Goal: Book appointment/travel/reservation

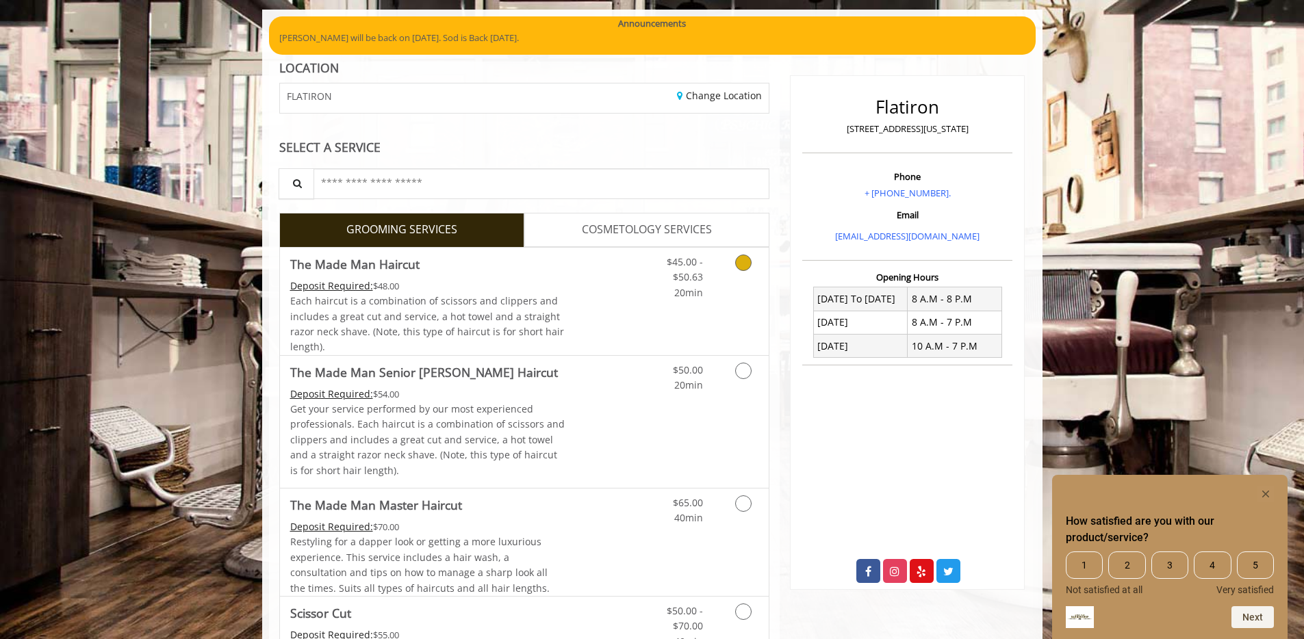
scroll to position [107, 0]
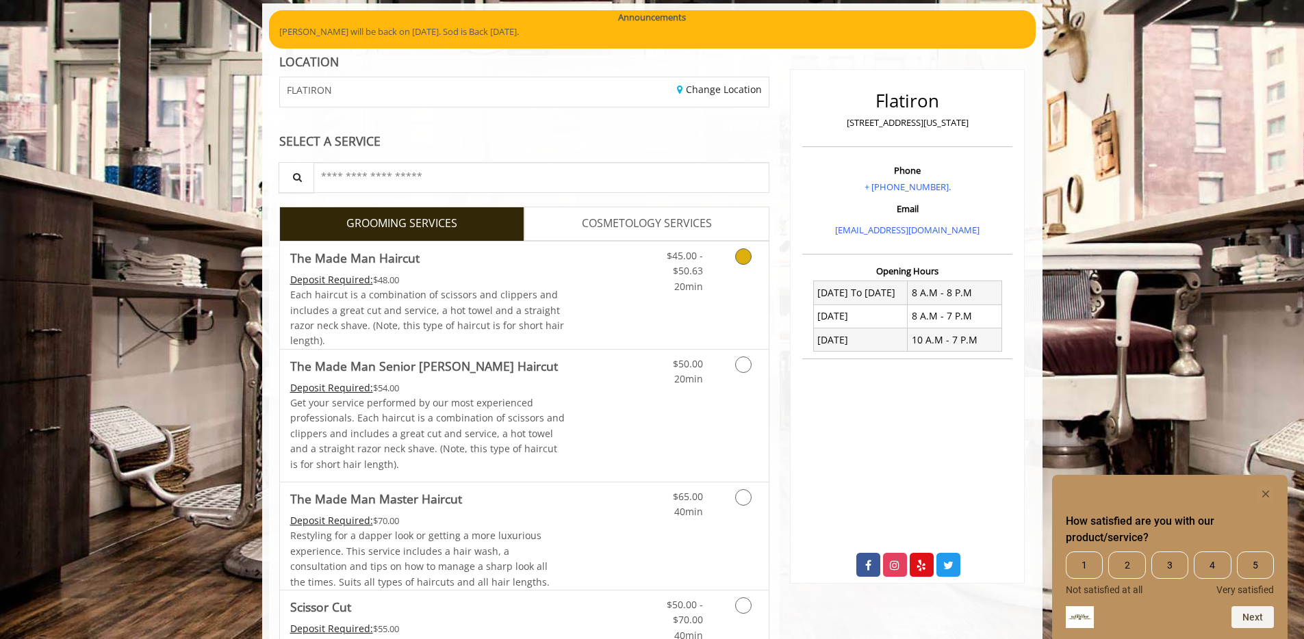
click at [476, 311] on span "Each haircut is a combination of scissors and clippers and includes a great cut…" at bounding box center [427, 317] width 274 height 59
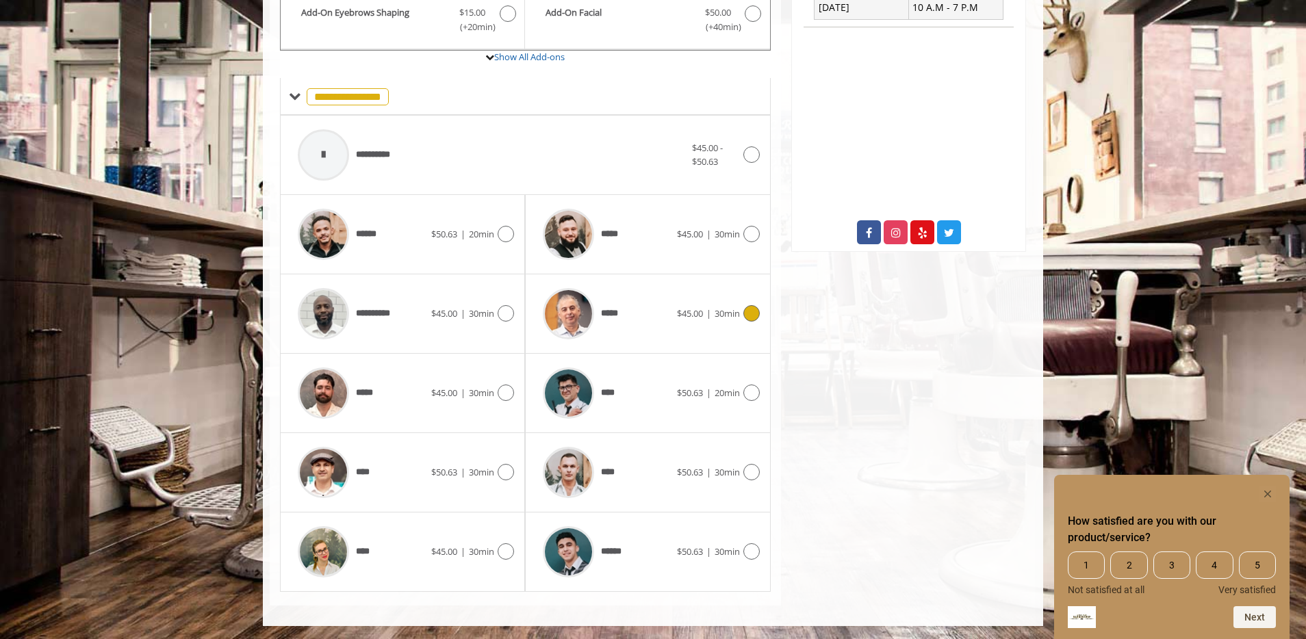
scroll to position [441, 0]
click at [804, 348] on div "Flatiron [STREET_ADDRESS][US_STATE] Phone + [PHONE_NUMBER]. Email [EMAIL_ADDRES…" at bounding box center [908, 163] width 255 height 883
click at [811, 335] on div "Flatiron [STREET_ADDRESS][US_STATE] Phone + [PHONE_NUMBER]. Email [EMAIL_ADDRES…" at bounding box center [908, 163] width 255 height 883
click at [381, 390] on div "*****" at bounding box center [361, 392] width 140 height 65
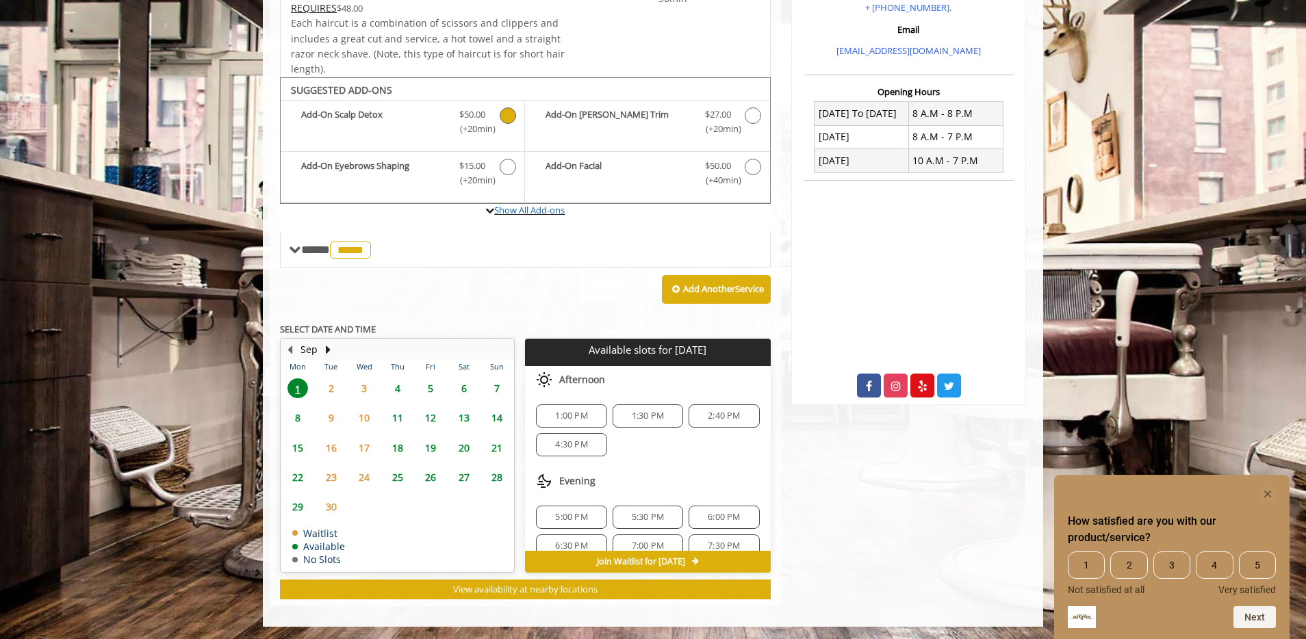
scroll to position [288, 0]
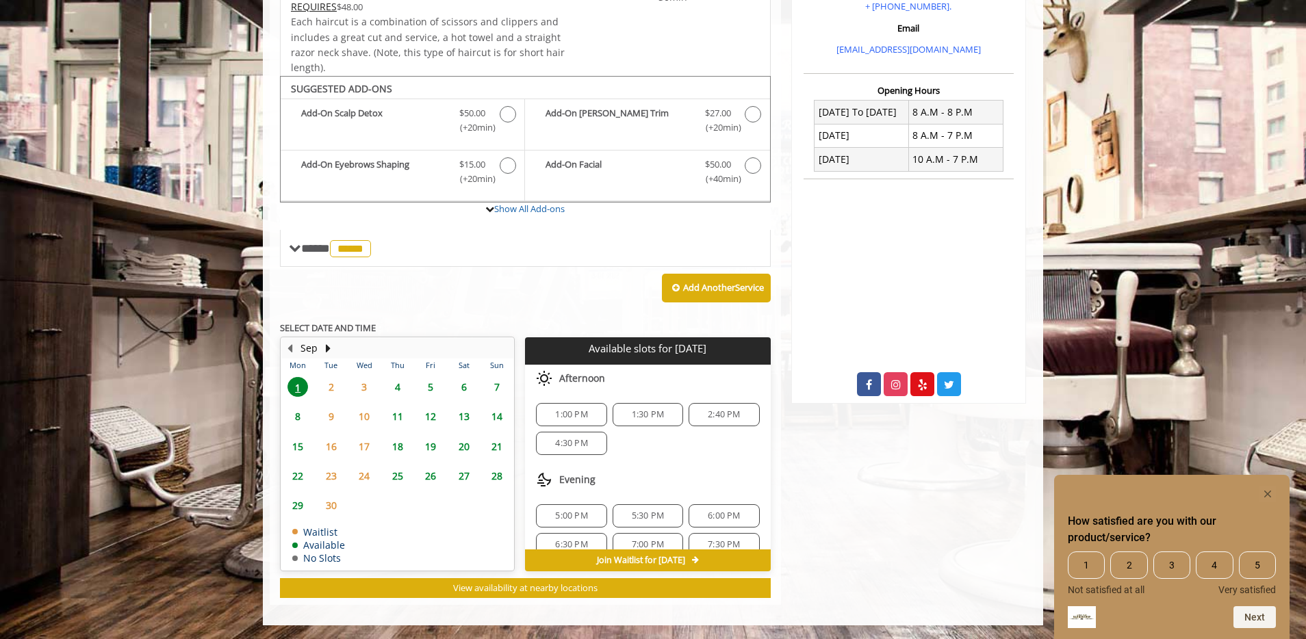
click at [637, 416] on span "1:30 PM" at bounding box center [648, 414] width 32 height 11
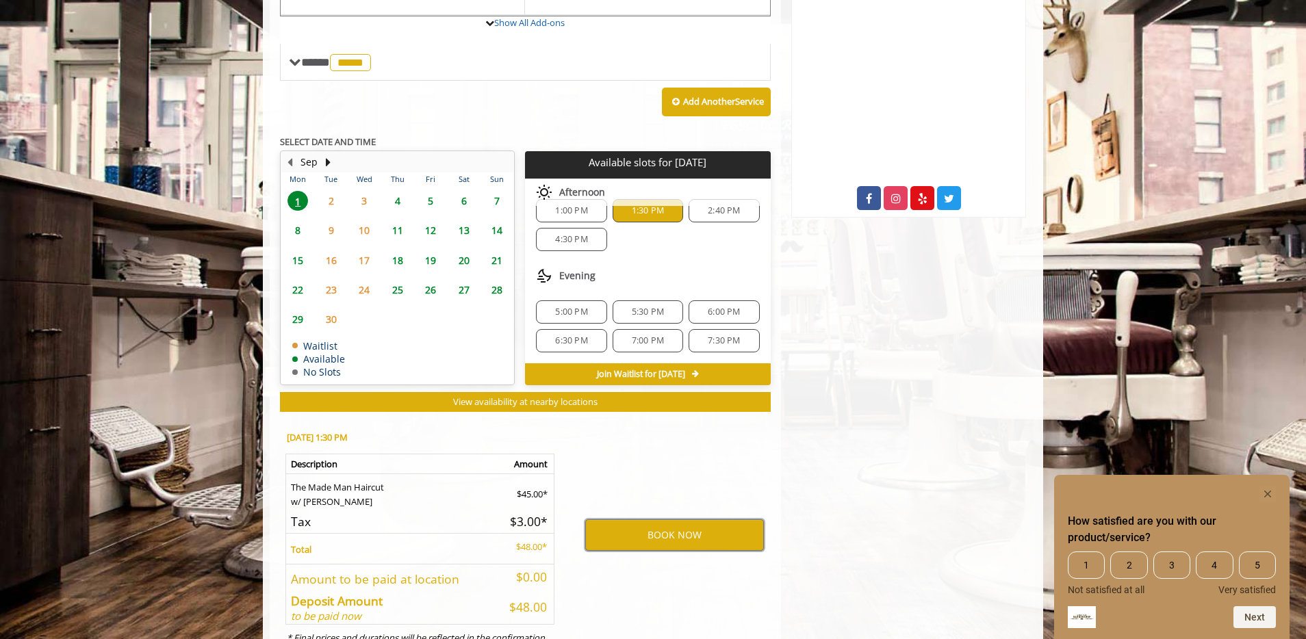
scroll to position [535, 0]
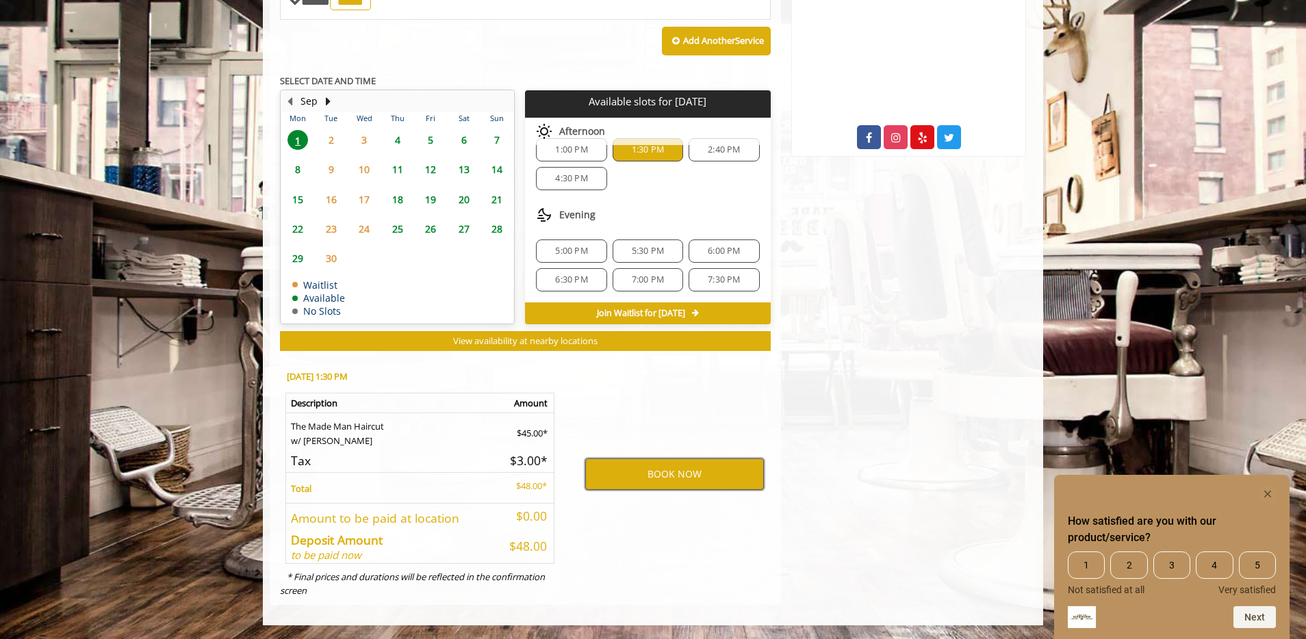
click at [680, 474] on button "BOOK NOW" at bounding box center [674, 474] width 179 height 31
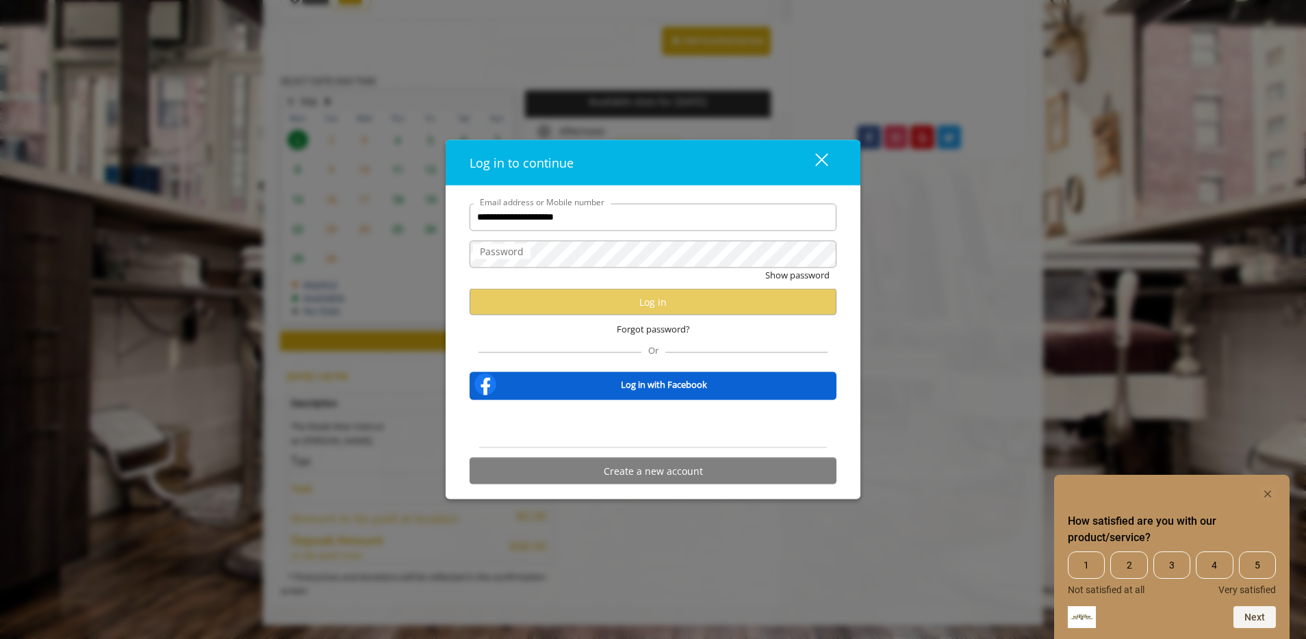
type input "**********"
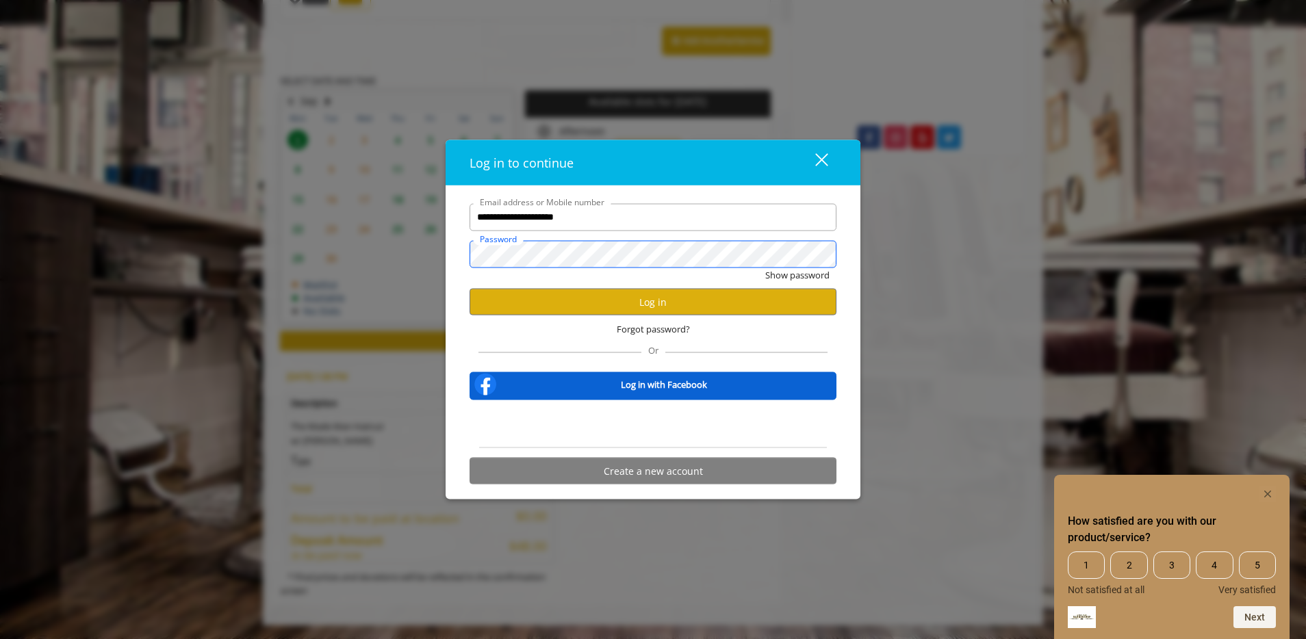
click at [765, 268] on button "Show password" at bounding box center [797, 275] width 64 height 14
click at [769, 268] on button "Hide password" at bounding box center [799, 275] width 61 height 14
click at [470, 289] on button "Log in" at bounding box center [653, 302] width 367 height 27
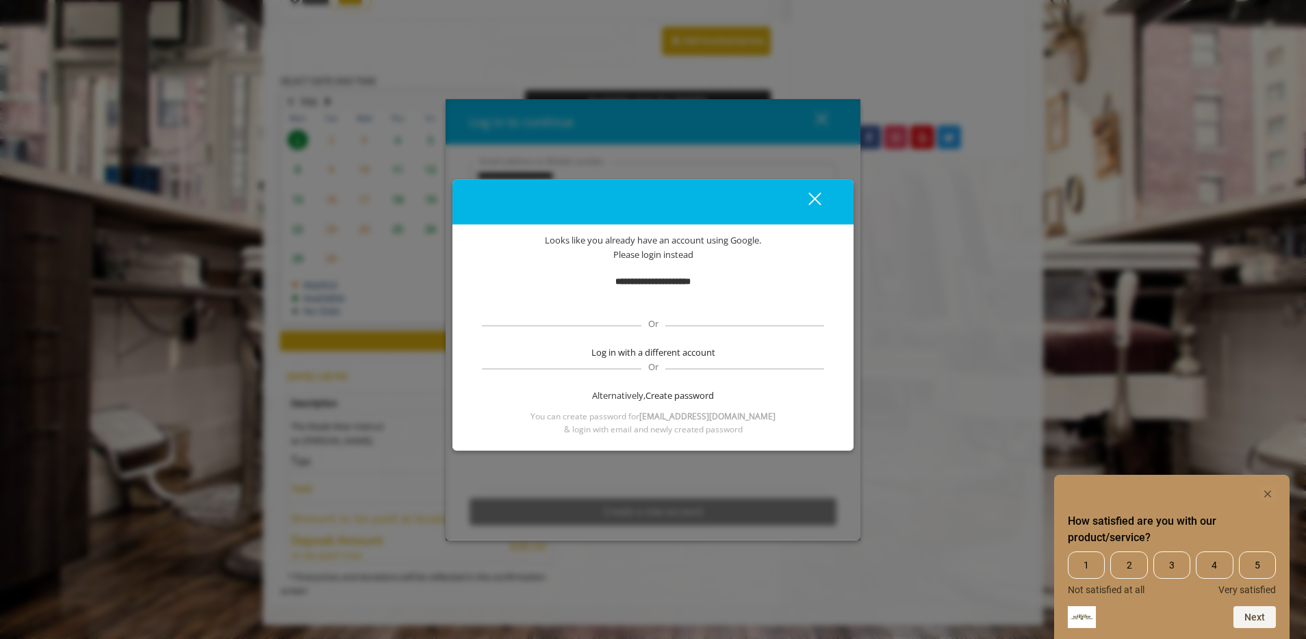
drag, startPoint x: 819, startPoint y: 201, endPoint x: 798, endPoint y: 220, distance: 28.1
click at [819, 201] on div "close" at bounding box center [806, 202] width 27 height 21
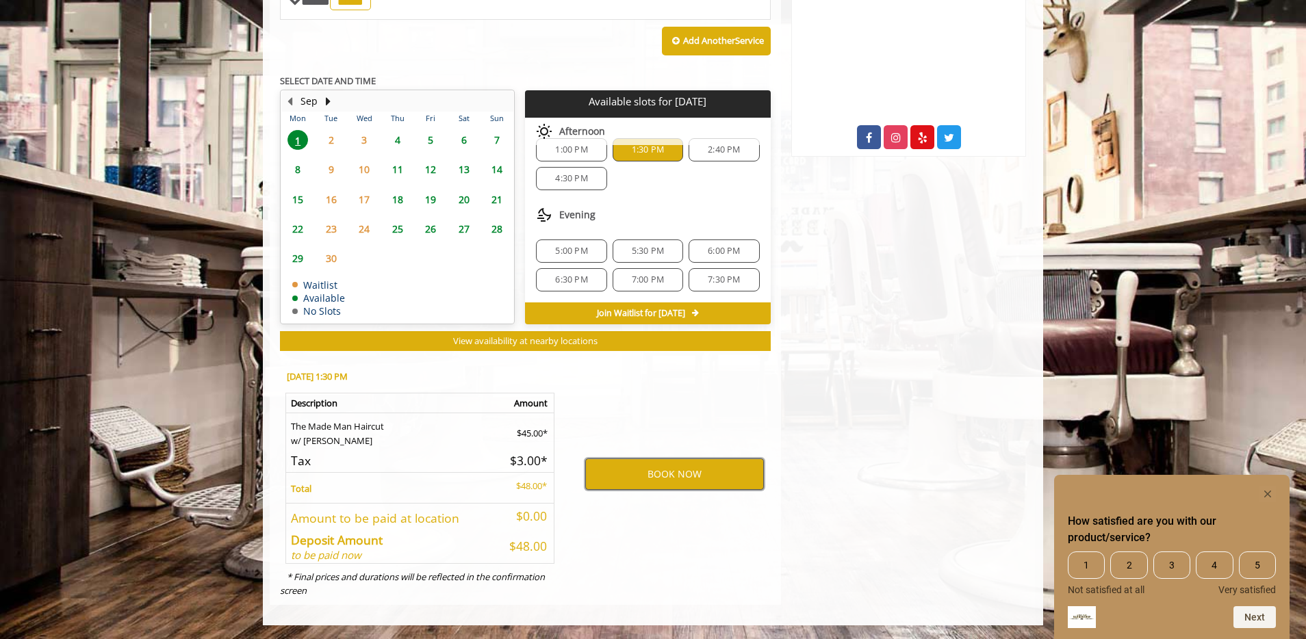
click at [677, 479] on button "BOOK NOW" at bounding box center [674, 474] width 179 height 31
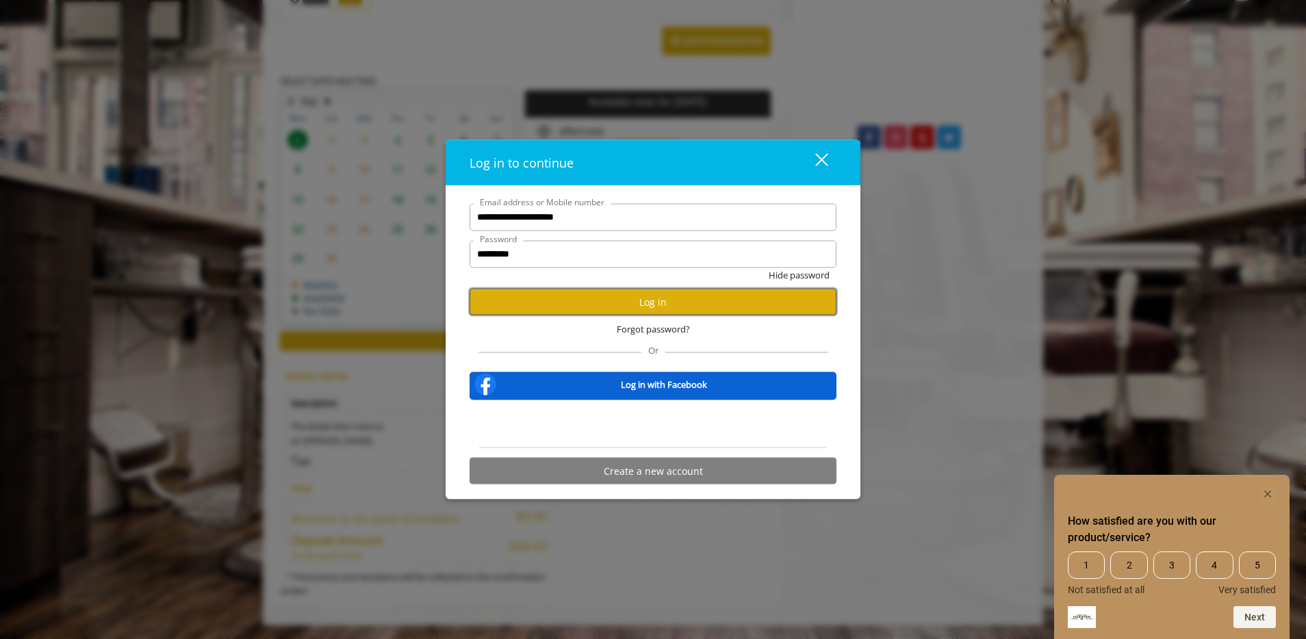
click at [639, 307] on button "Log in" at bounding box center [653, 302] width 367 height 27
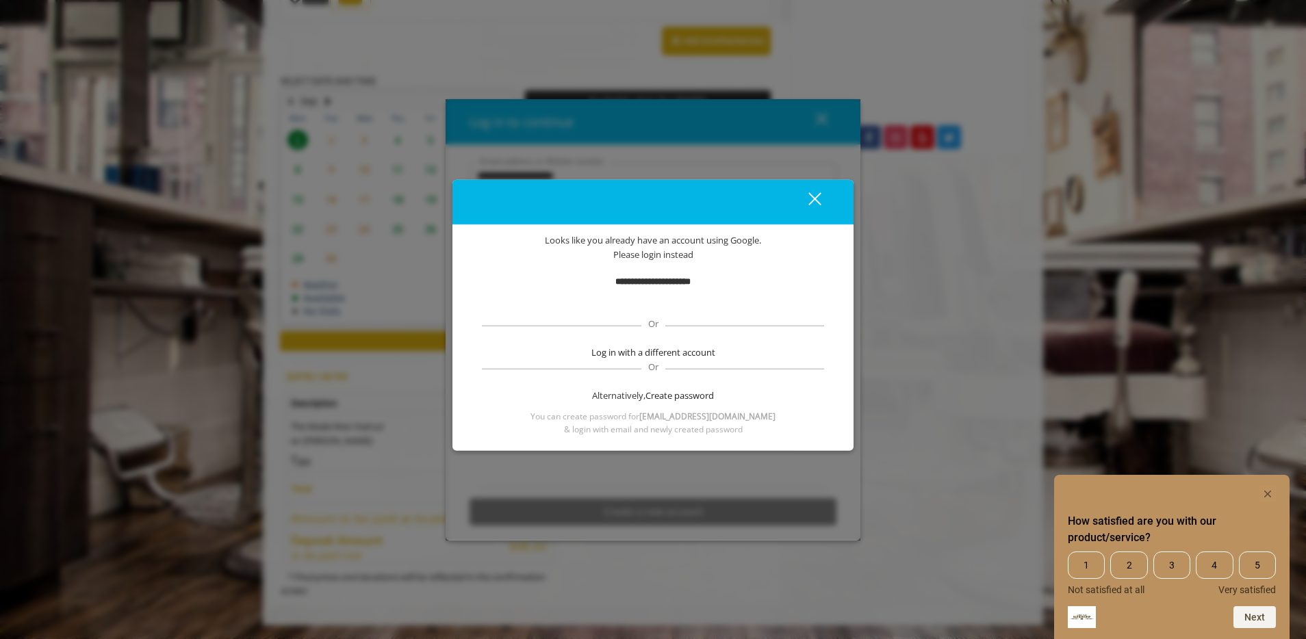
click at [819, 196] on div "close" at bounding box center [806, 202] width 27 height 21
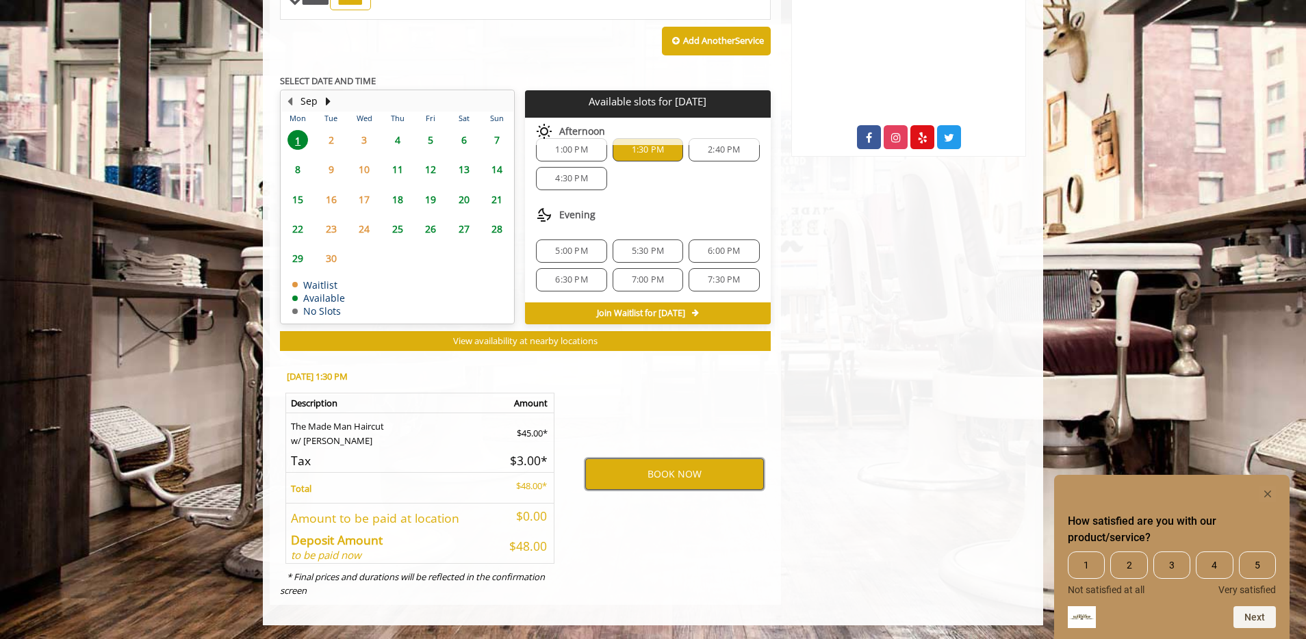
click at [646, 469] on button "BOOK NOW" at bounding box center [674, 474] width 179 height 31
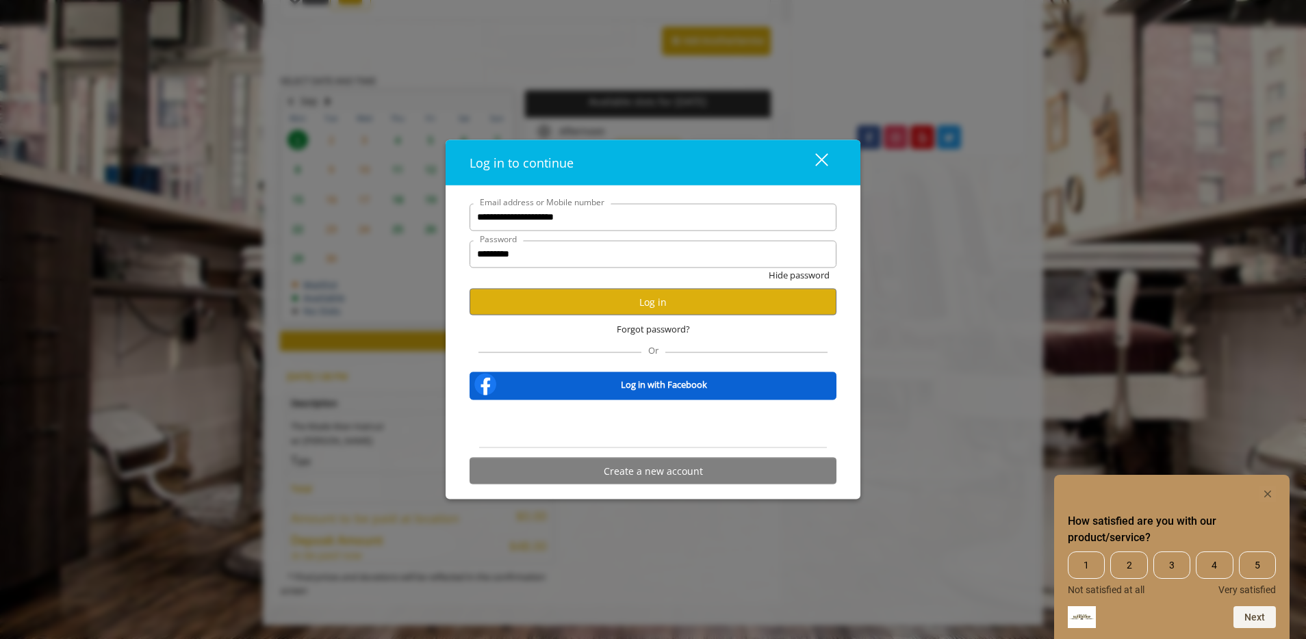
click at [745, 427] on div at bounding box center [653, 424] width 367 height 27
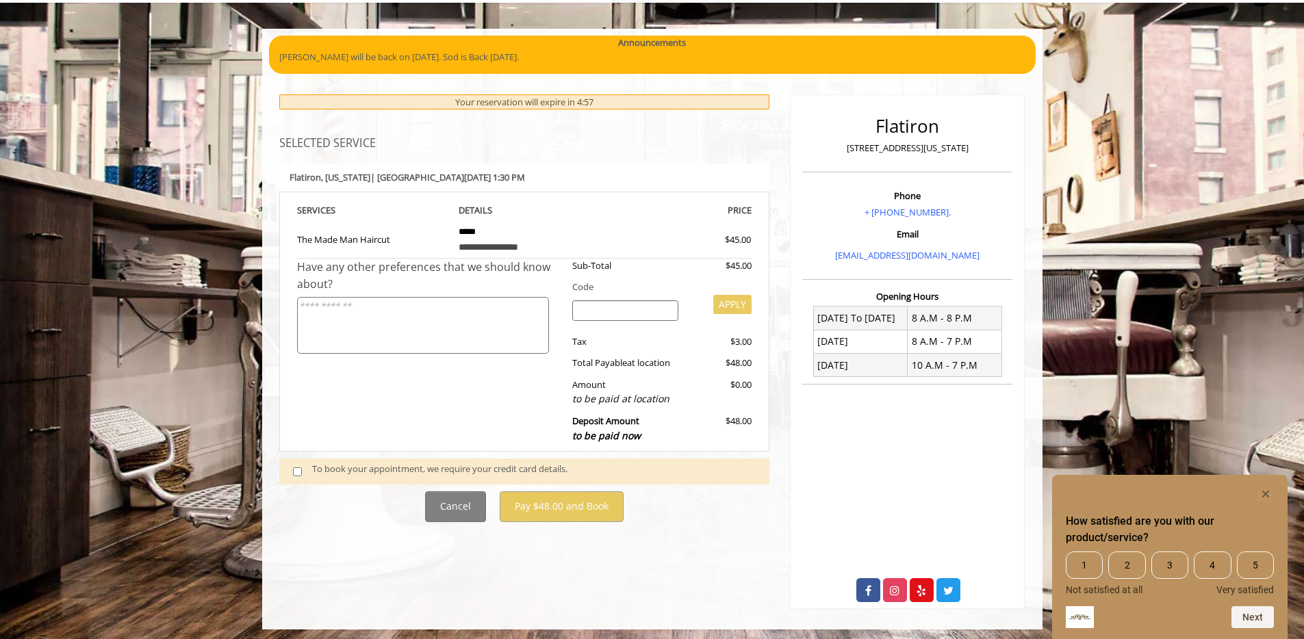
scroll to position [86, 0]
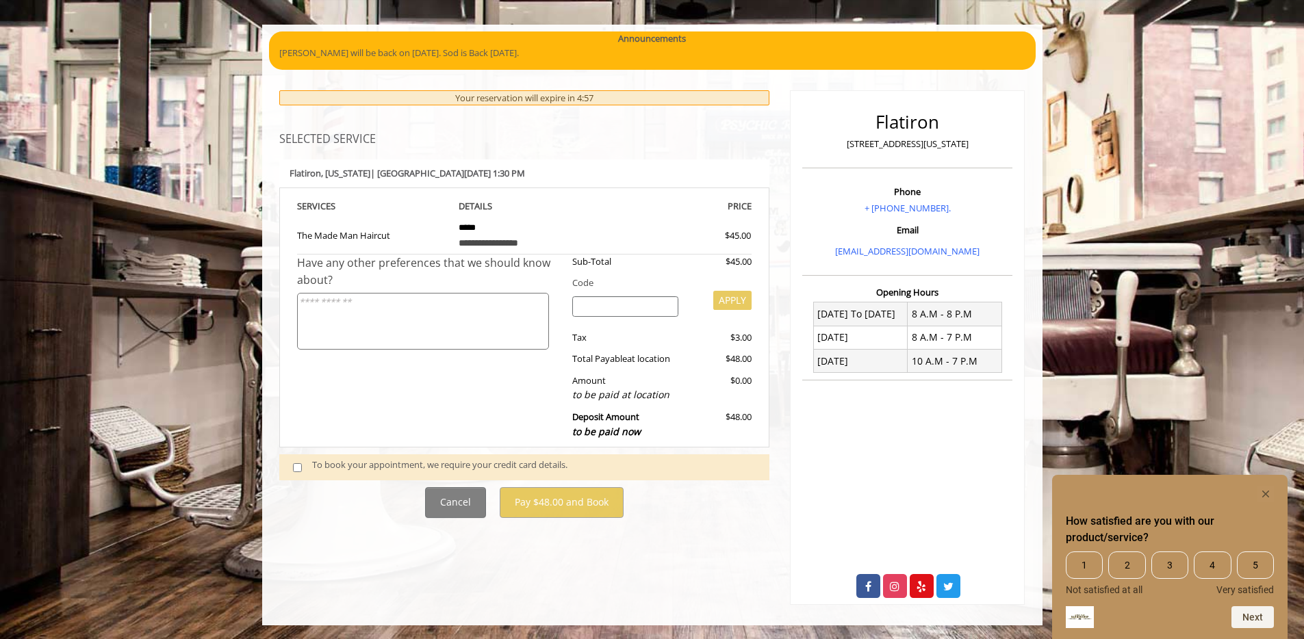
click at [295, 472] on span at bounding box center [303, 467] width 40 height 18
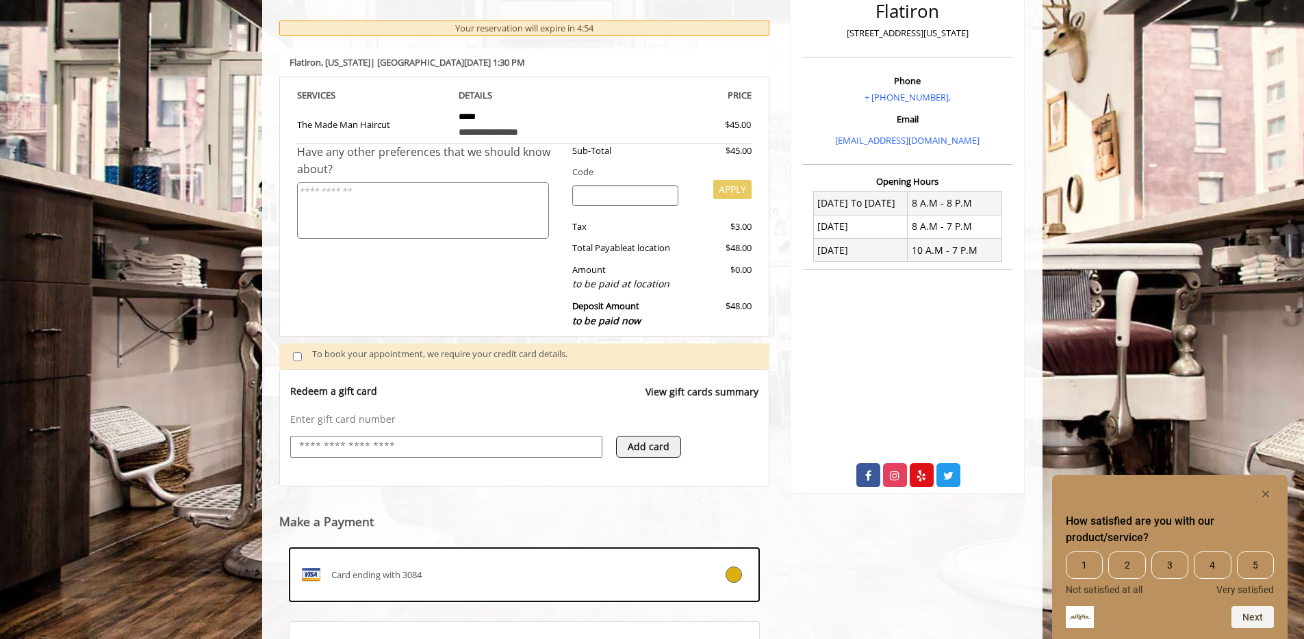
scroll to position [334, 0]
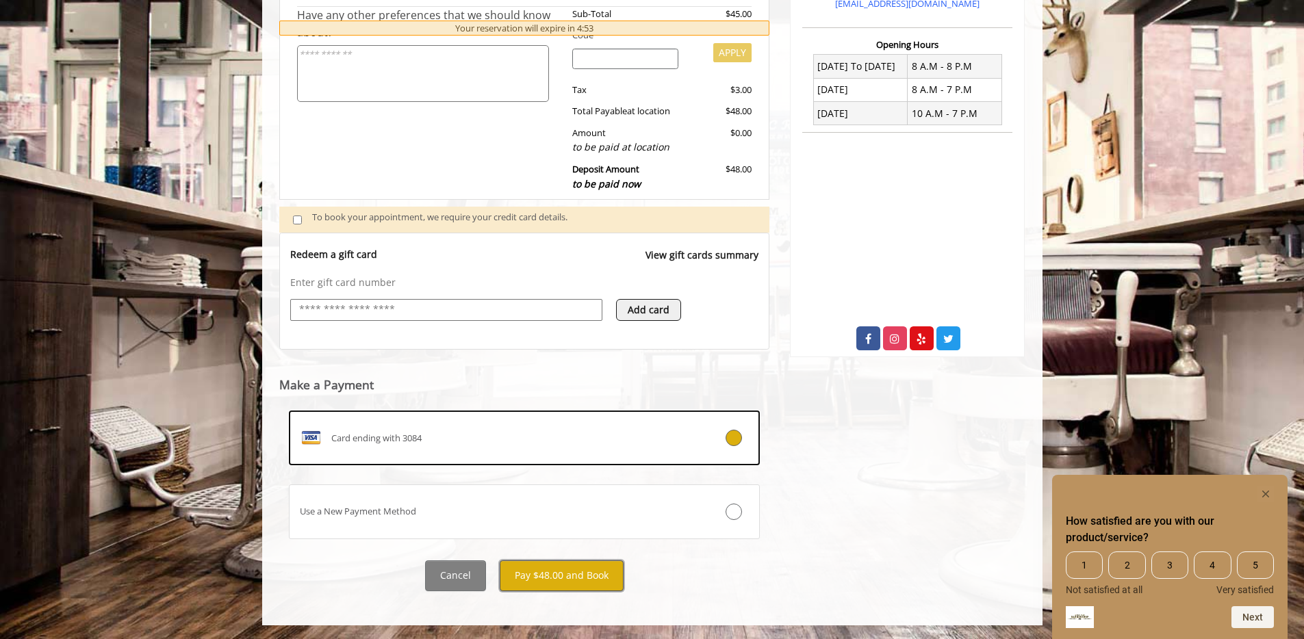
drag, startPoint x: 562, startPoint y: 578, endPoint x: 586, endPoint y: 565, distance: 26.9
click at [562, 578] on button "Pay $48.00 and Book" at bounding box center [562, 576] width 124 height 31
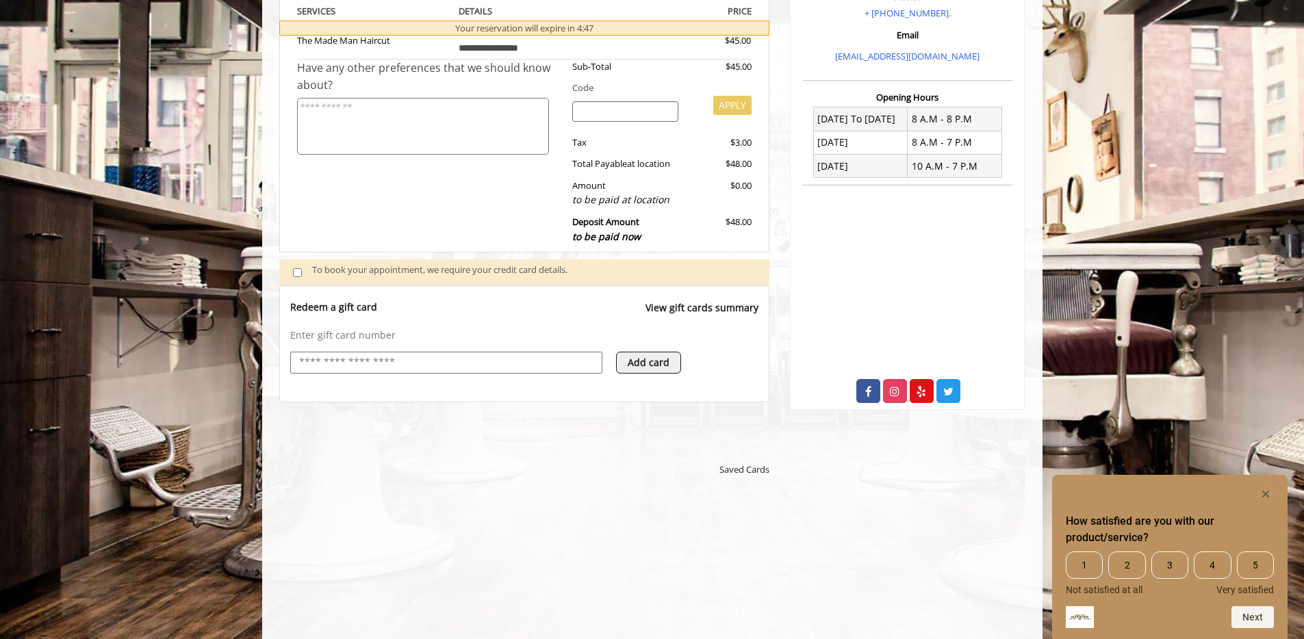
scroll to position [283, 0]
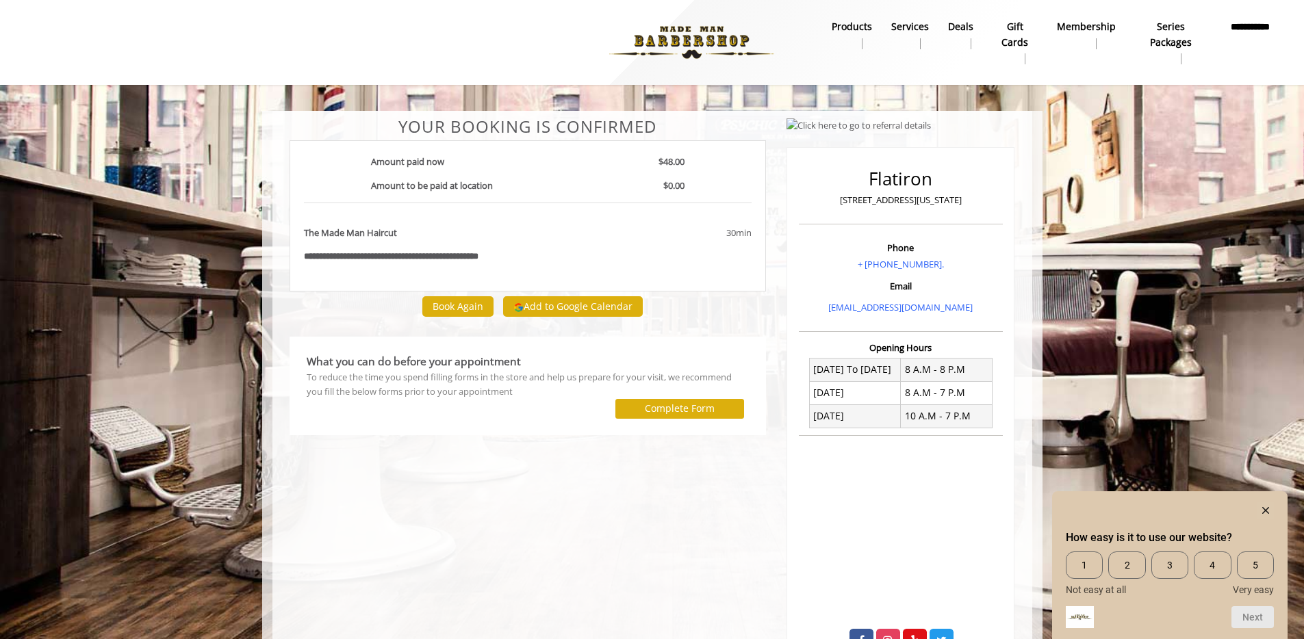
click at [771, 257] on div "**********" at bounding box center [528, 205] width 498 height 174
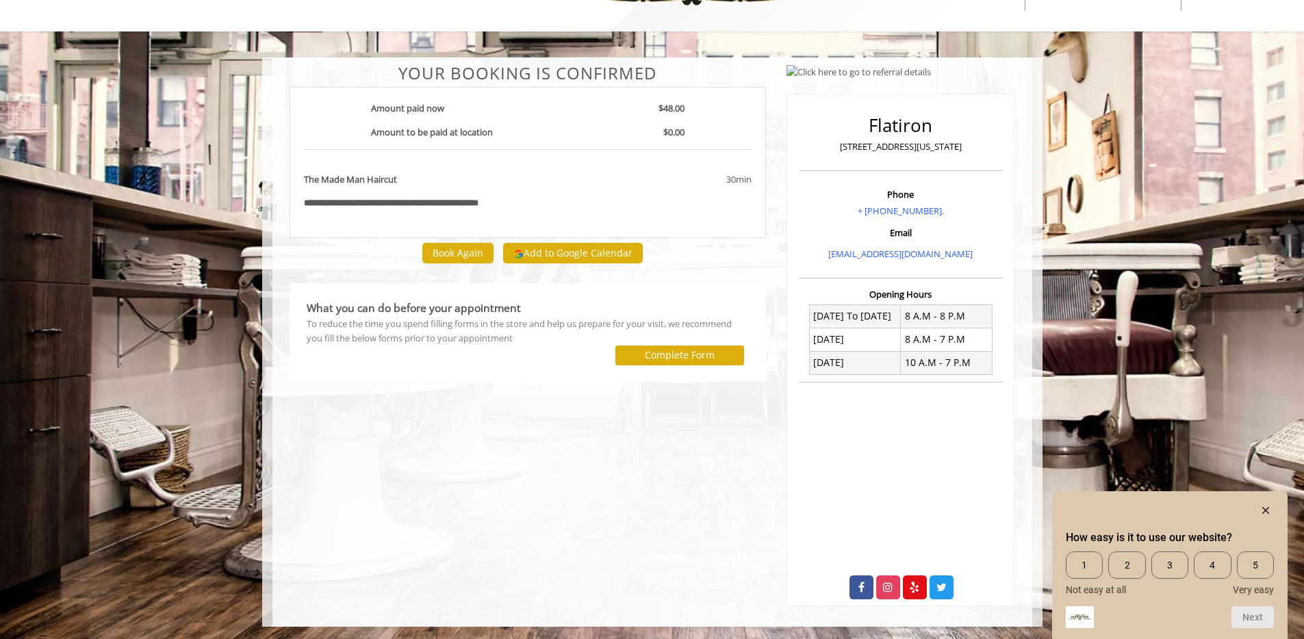
scroll to position [55, 0]
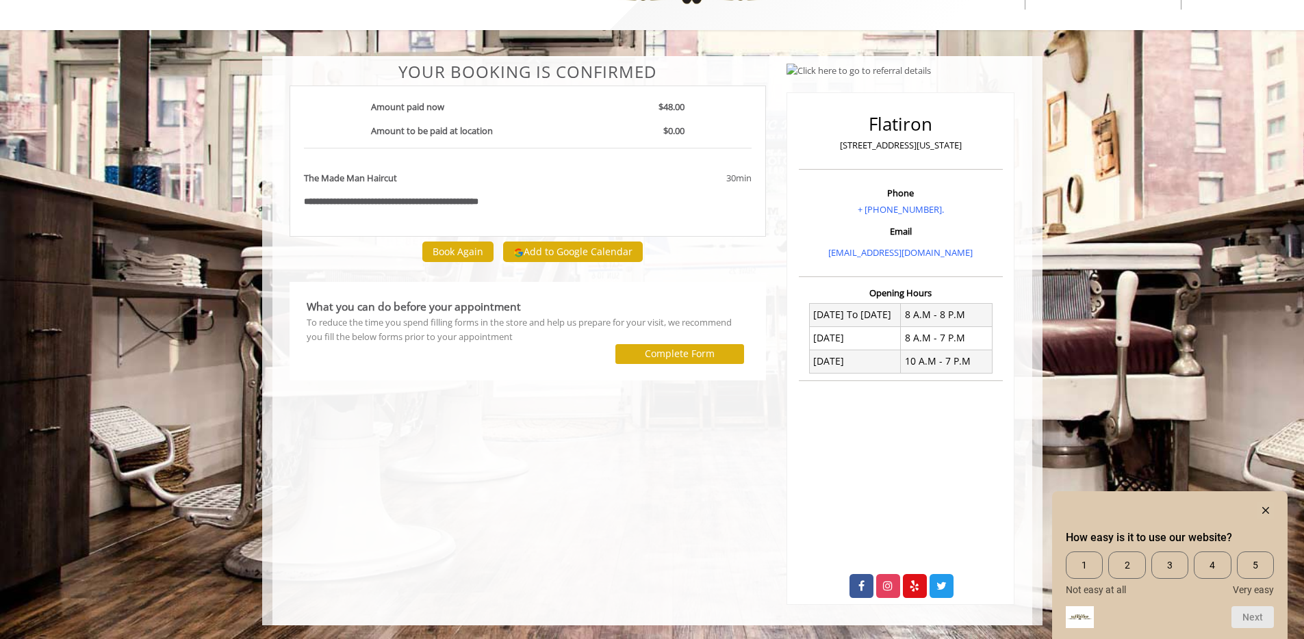
click at [244, 203] on body "**********" at bounding box center [652, 341] width 1304 height 570
click at [1268, 511] on rect "Hide survey" at bounding box center [1266, 510] width 16 height 16
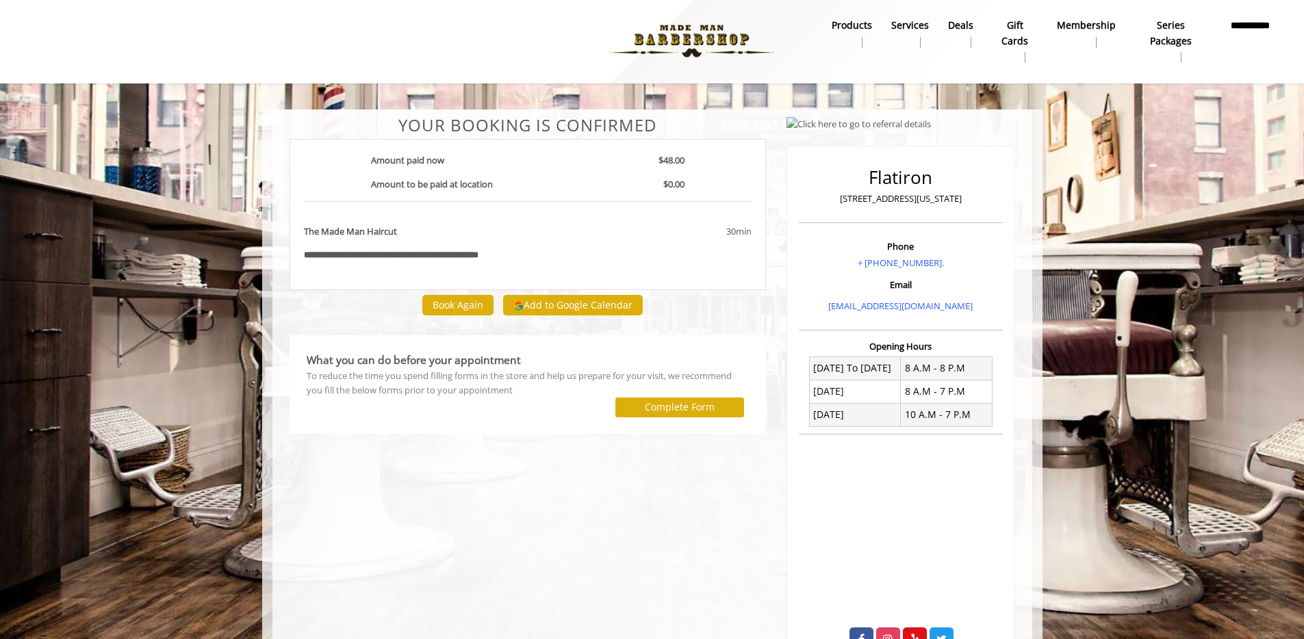
scroll to position [0, 0]
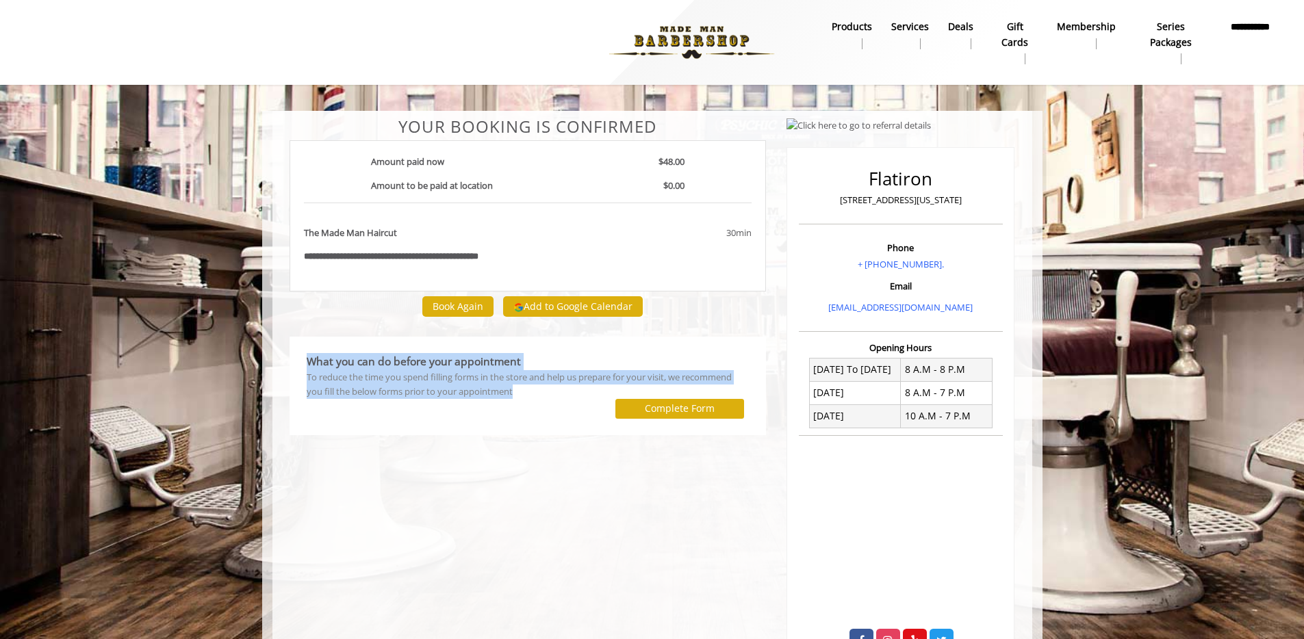
drag, startPoint x: 303, startPoint y: 342, endPoint x: 538, endPoint y: 409, distance: 244.9
click at [537, 411] on div "What you can do before your appointment To reduce the time you spend filling fo…" at bounding box center [528, 386] width 477 height 99
click at [539, 409] on div at bounding box center [450, 409] width 309 height 20
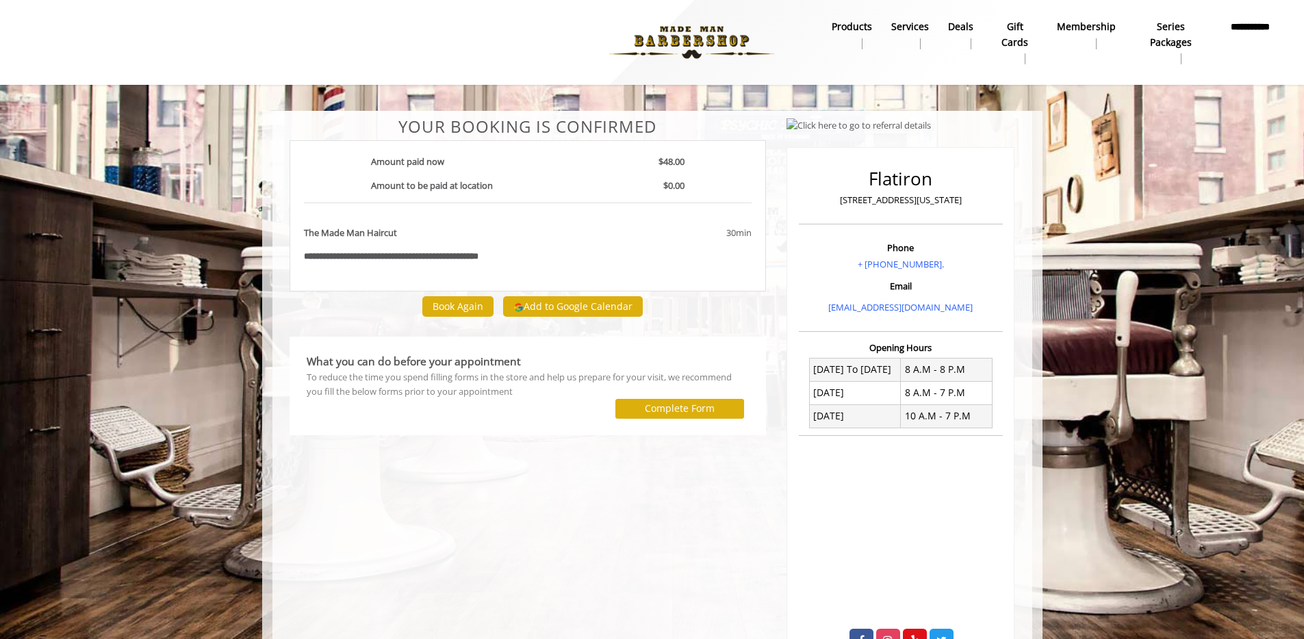
click at [1155, 208] on body "**********" at bounding box center [652, 396] width 1304 height 570
click at [1087, 34] on b "Membership" at bounding box center [1086, 26] width 59 height 15
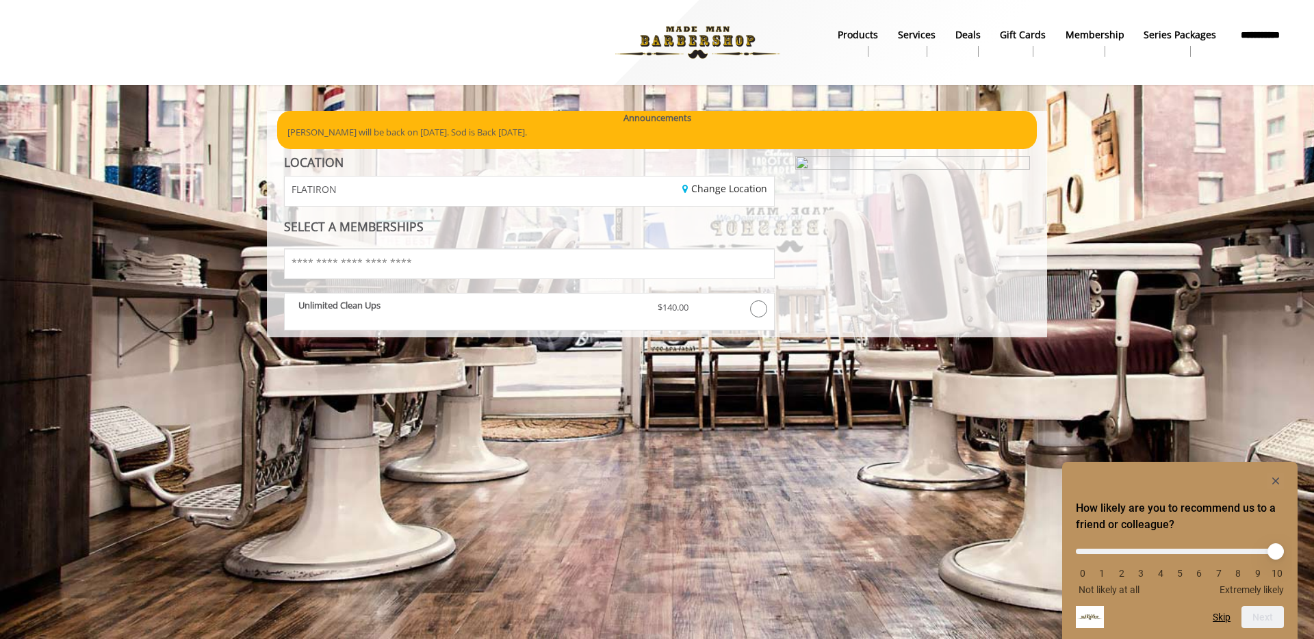
click at [900, 284] on div at bounding box center [912, 236] width 255 height 161
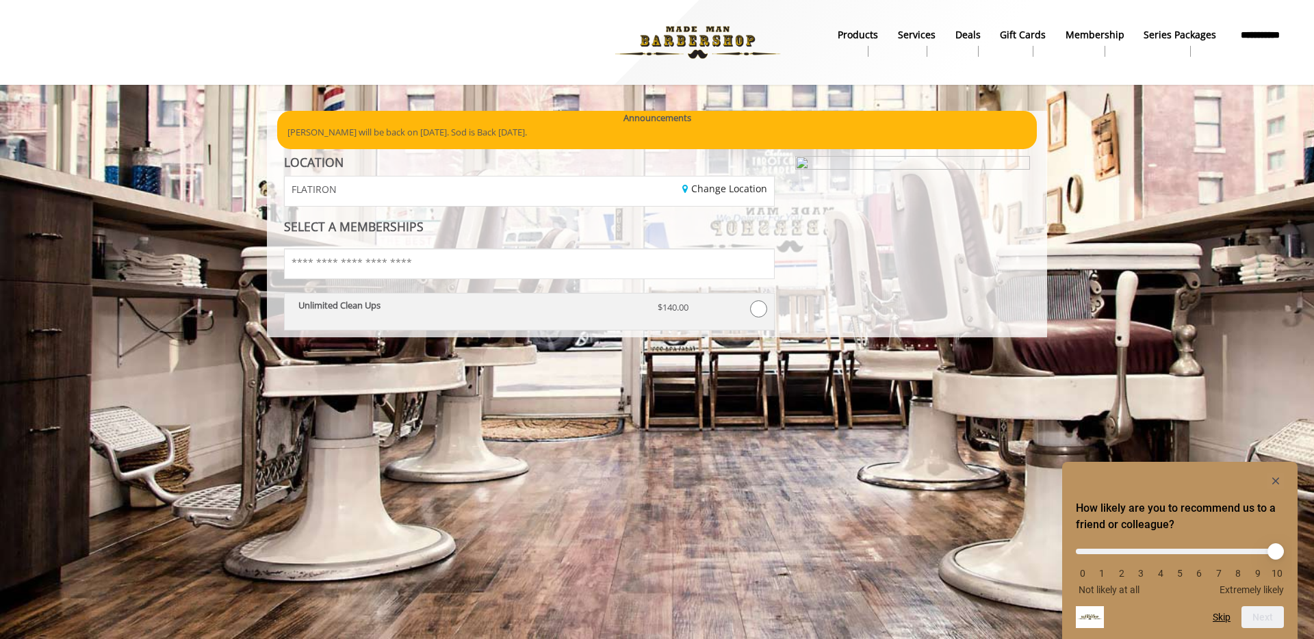
click at [743, 311] on div at bounding box center [747, 313] width 40 height 24
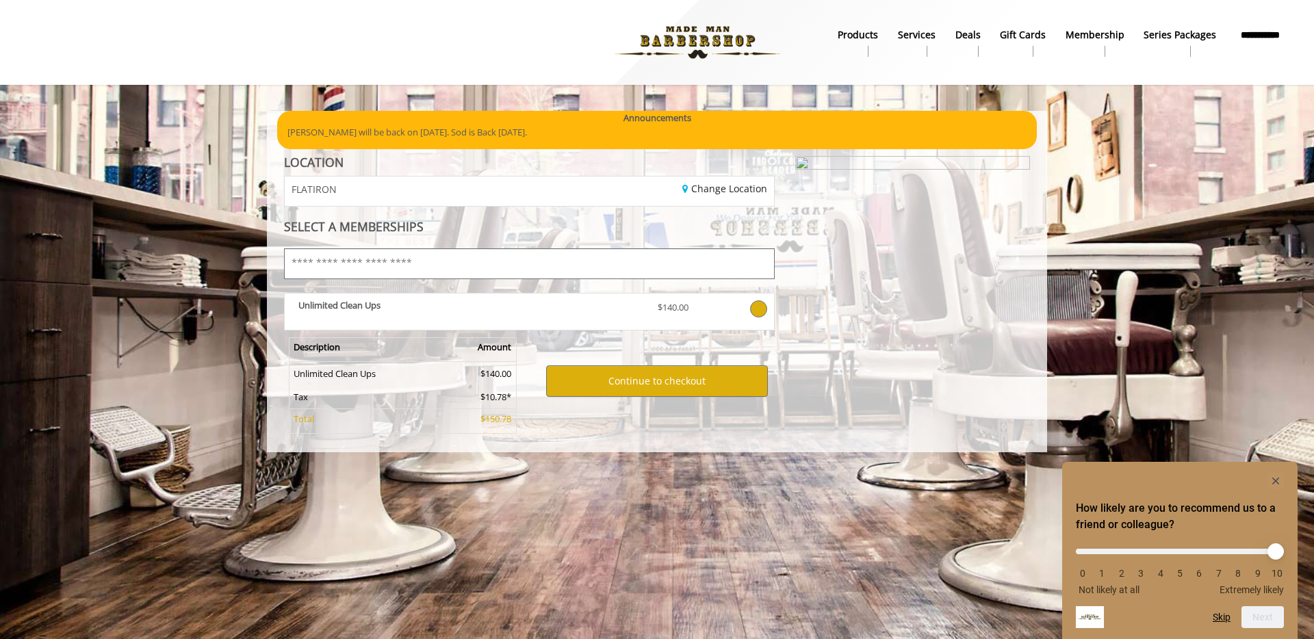
click at [381, 268] on input "text" at bounding box center [529, 263] width 491 height 31
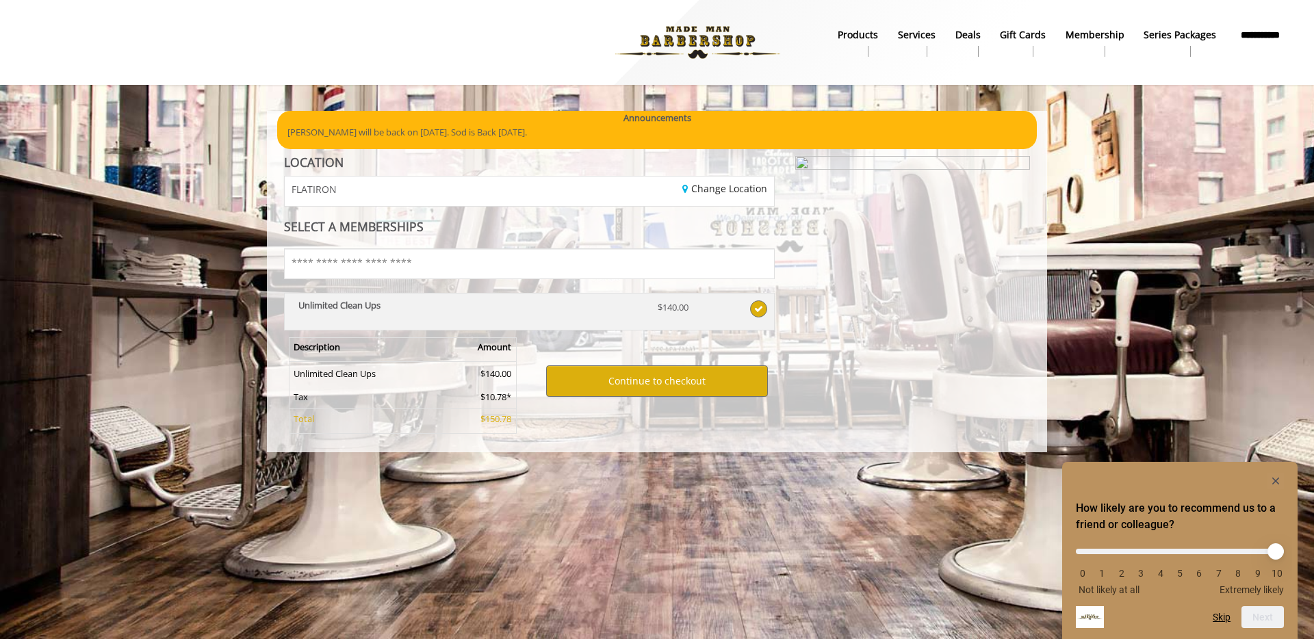
click at [450, 318] on div "Unlimited Clean Ups" at bounding box center [467, 313] width 359 height 24
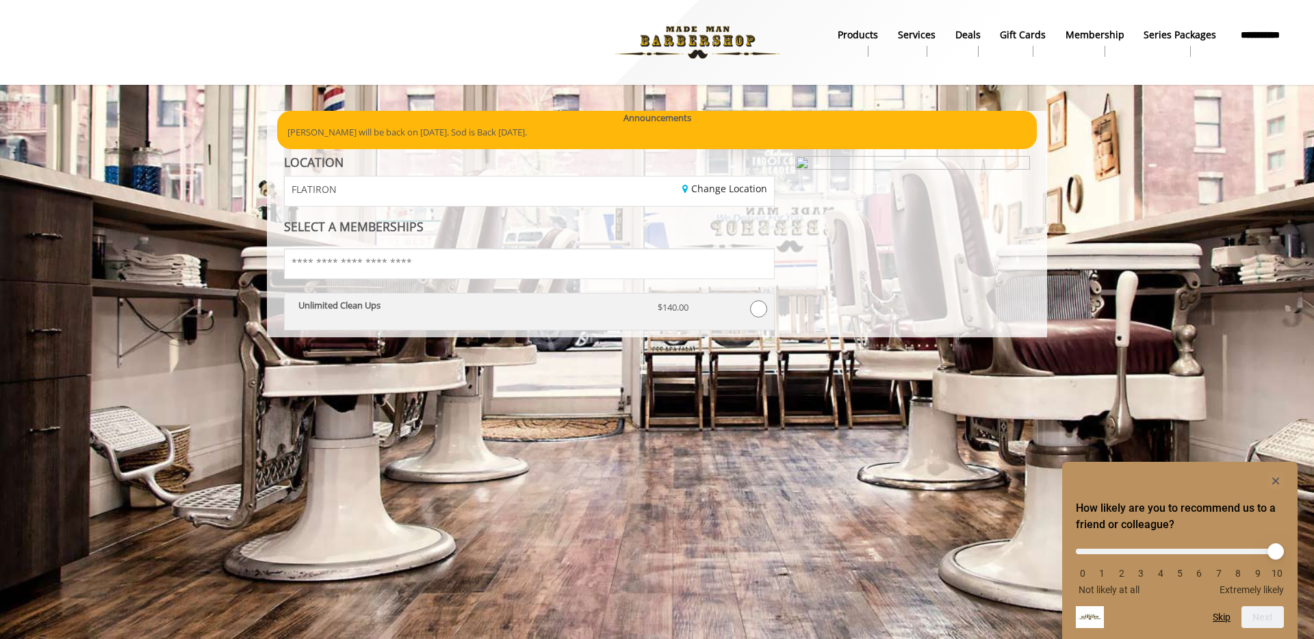
click at [758, 309] on span at bounding box center [758, 309] width 17 height 17
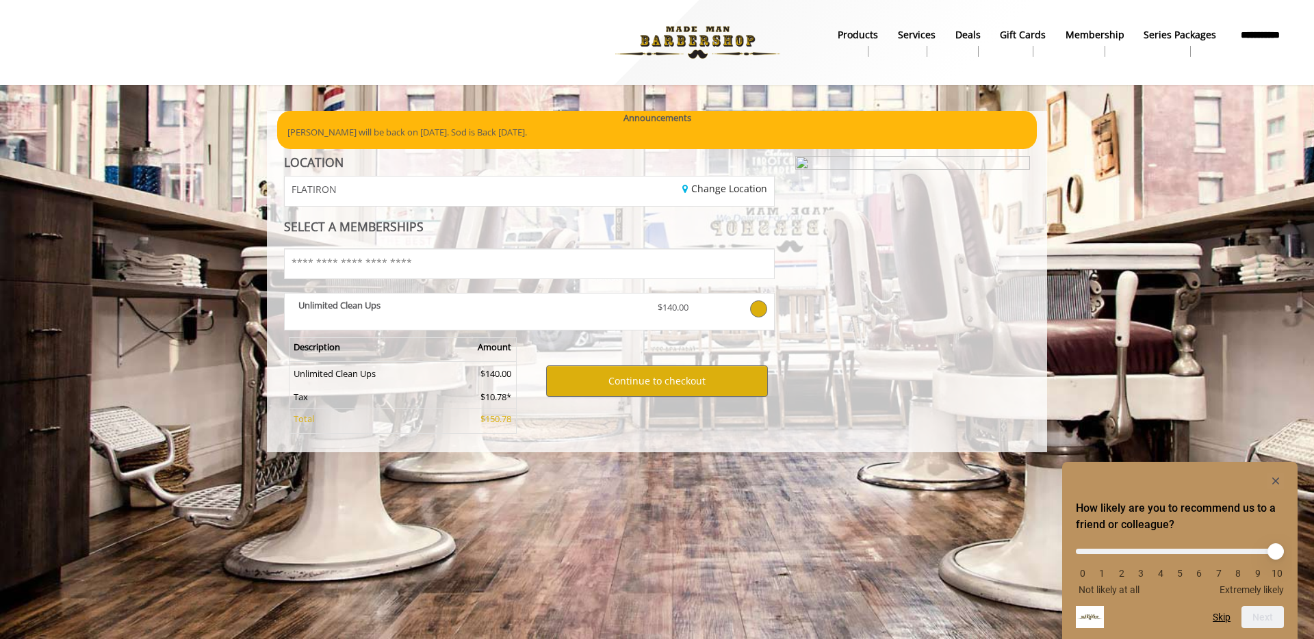
click at [862, 265] on div at bounding box center [912, 294] width 255 height 276
